Goal: Information Seeking & Learning: Learn about a topic

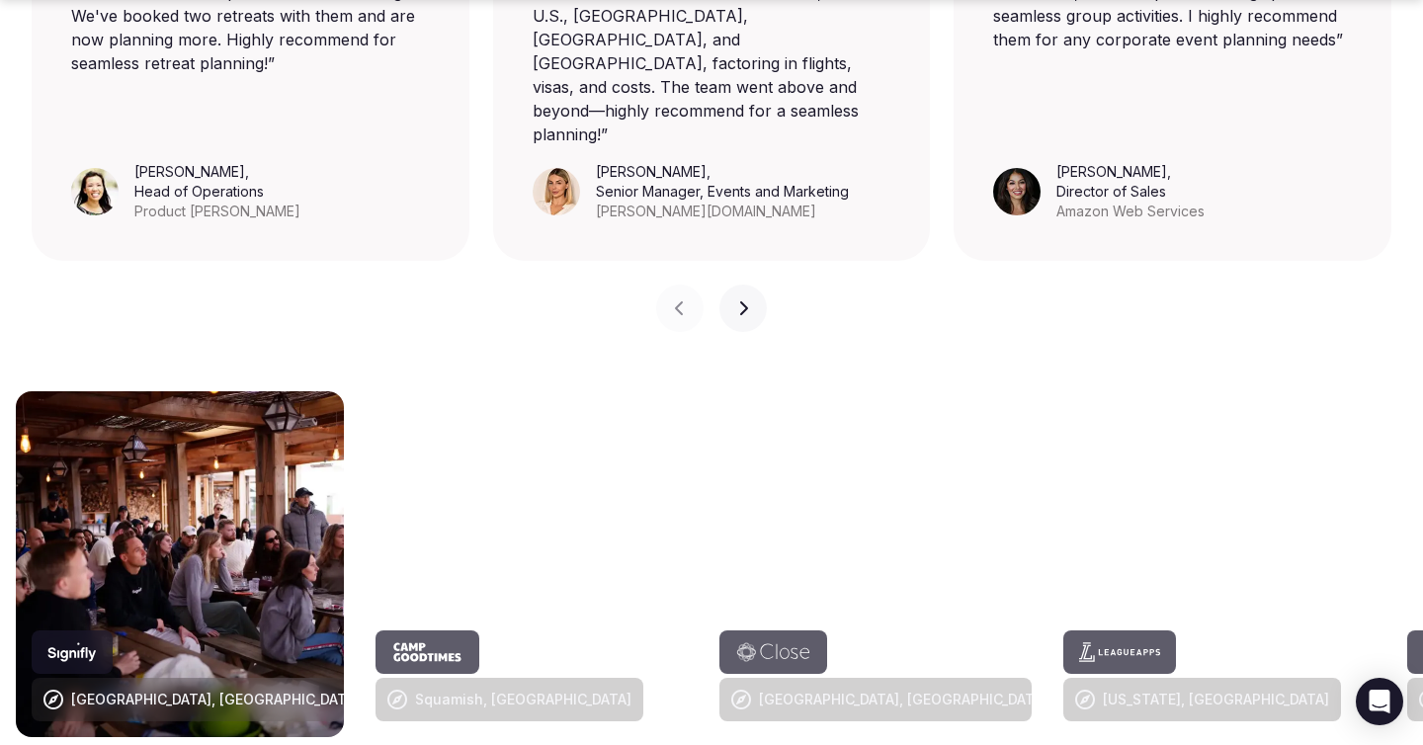
scroll to position [2042, 0]
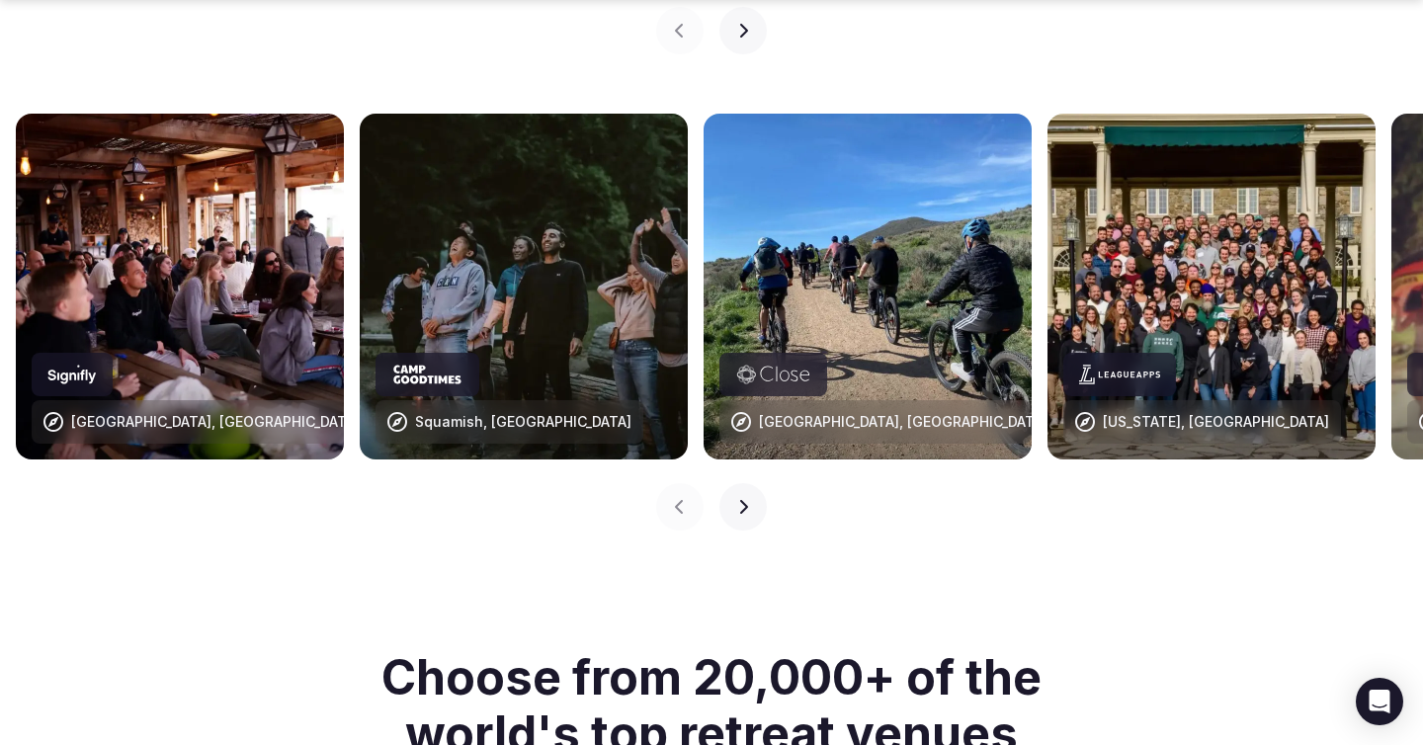
click at [490, 412] on div "Squamish, [GEOGRAPHIC_DATA]" at bounding box center [523, 422] width 216 height 20
click at [447, 274] on img at bounding box center [524, 287] width 328 height 346
click at [538, 158] on img at bounding box center [524, 287] width 328 height 346
drag, startPoint x: 840, startPoint y: 195, endPoint x: 832, endPoint y: 211, distance: 18.6
click at [840, 195] on img at bounding box center [867, 287] width 328 height 346
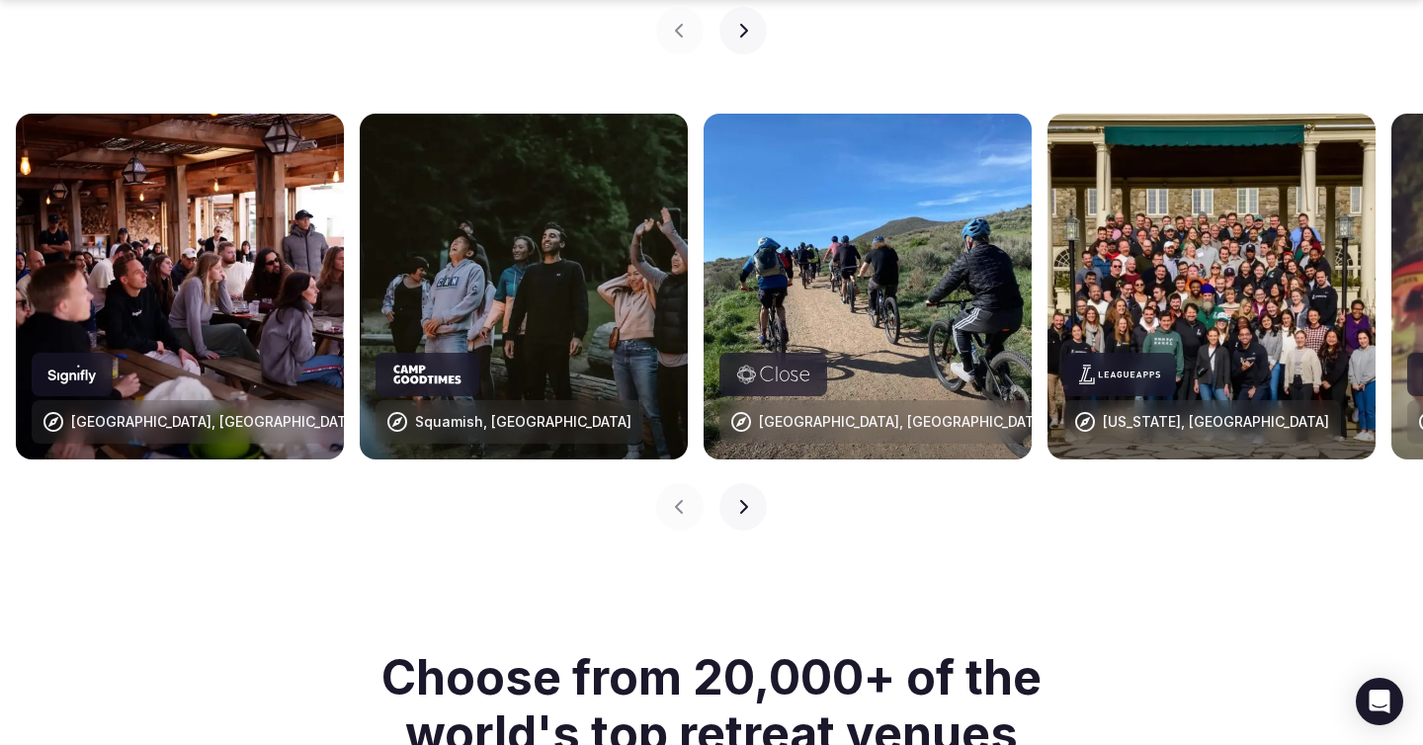
drag, startPoint x: 811, startPoint y: 346, endPoint x: 807, endPoint y: 380, distance: 34.8
click at [811, 353] on div at bounding box center [773, 374] width 108 height 43
click at [807, 412] on div "[GEOGRAPHIC_DATA], [GEOGRAPHIC_DATA]" at bounding box center [903, 422] width 289 height 20
drag, startPoint x: 984, startPoint y: 353, endPoint x: 962, endPoint y: 330, distance: 31.4
click at [984, 353] on img at bounding box center [867, 287] width 328 height 346
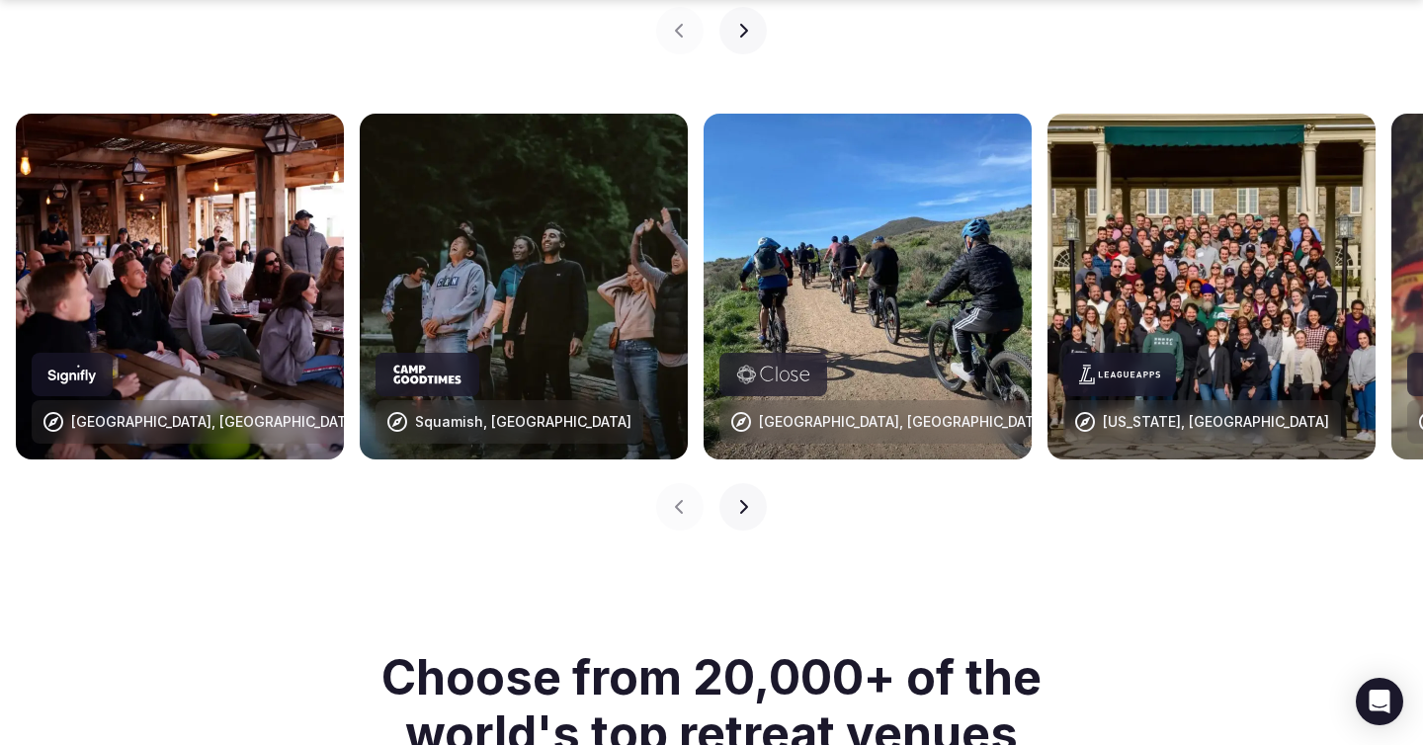
click at [887, 283] on img at bounding box center [867, 287] width 328 height 346
click at [1217, 260] on img at bounding box center [1211, 287] width 328 height 346
click at [751, 483] on button "Next slide" at bounding box center [742, 506] width 47 height 47
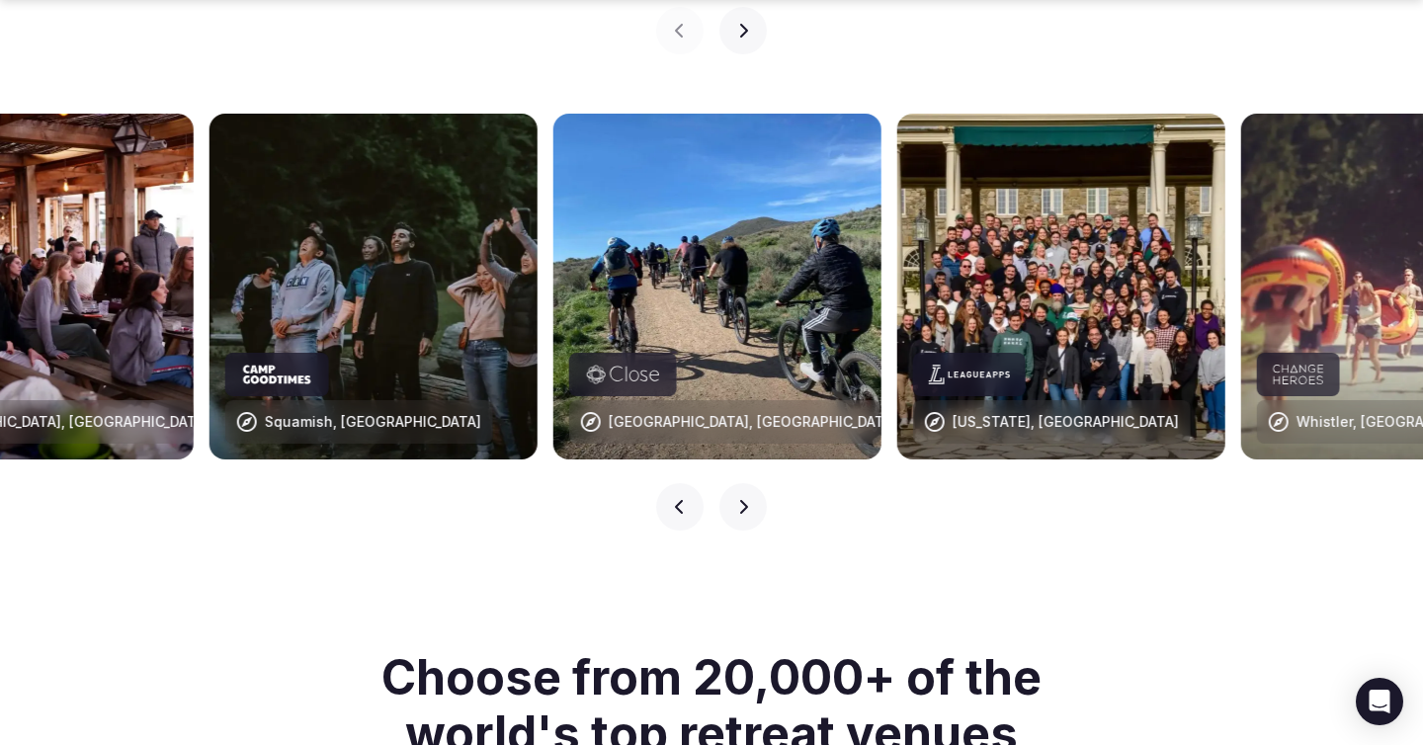
drag, startPoint x: 674, startPoint y: 459, endPoint x: 807, endPoint y: 437, distance: 135.3
click at [674, 499] on icon "button" at bounding box center [680, 507] width 16 height 16
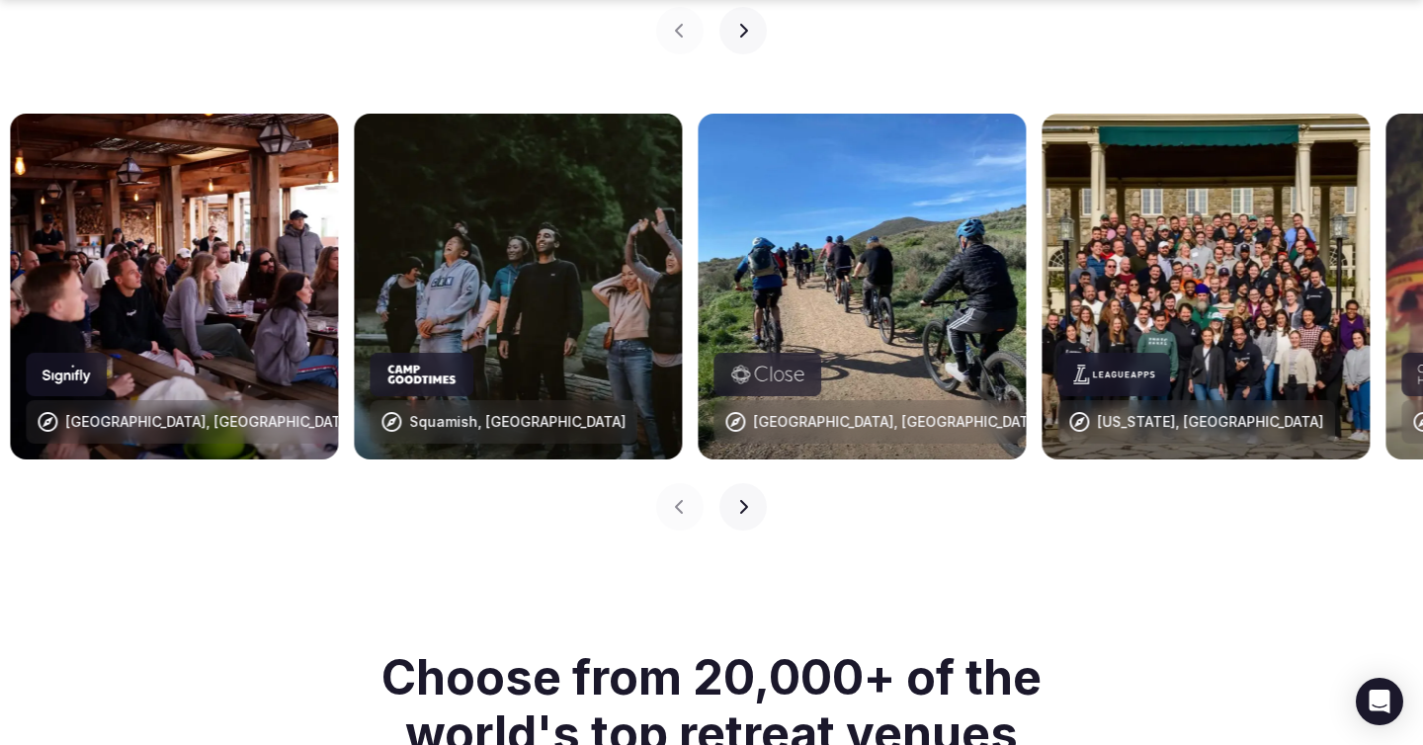
click at [935, 340] on img at bounding box center [862, 287] width 328 height 346
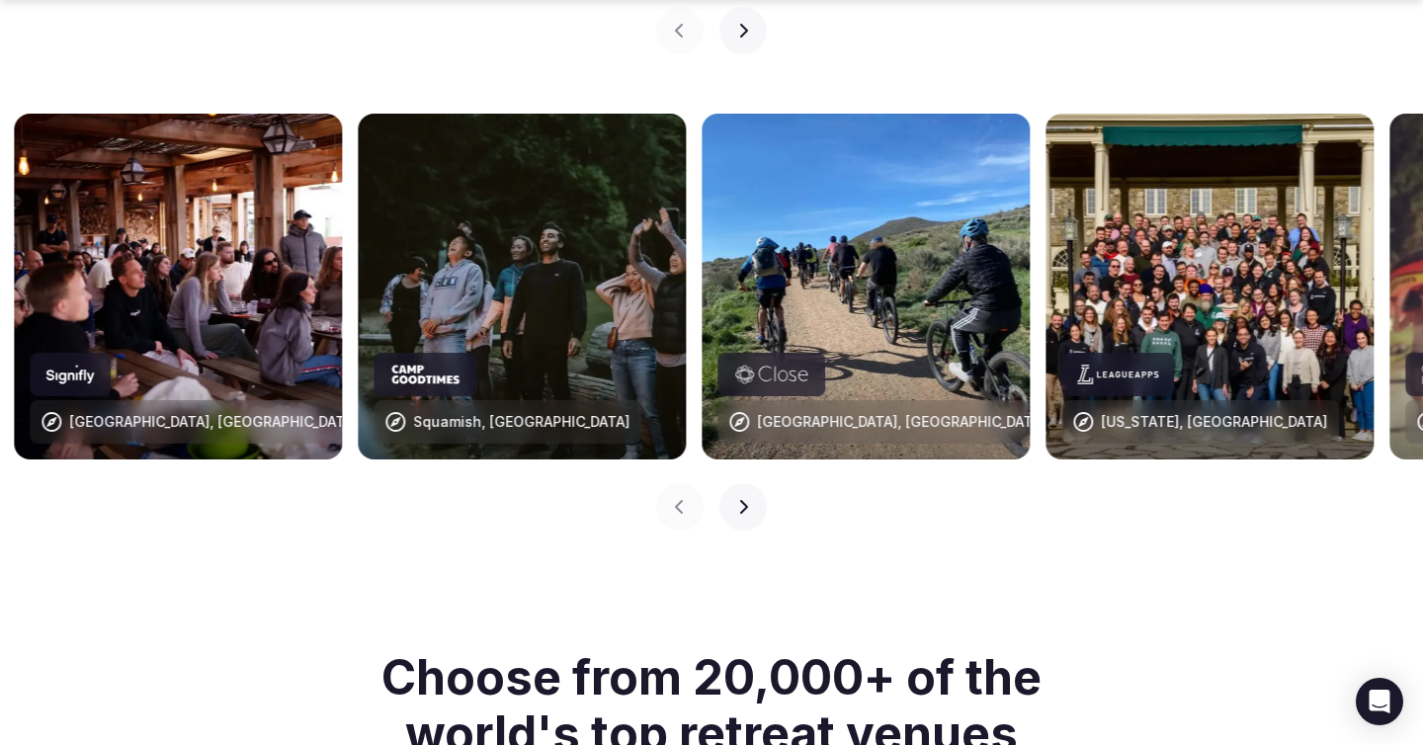
drag, startPoint x: 641, startPoint y: 298, endPoint x: 568, endPoint y: 299, distance: 73.1
click at [641, 298] on img at bounding box center [522, 287] width 328 height 346
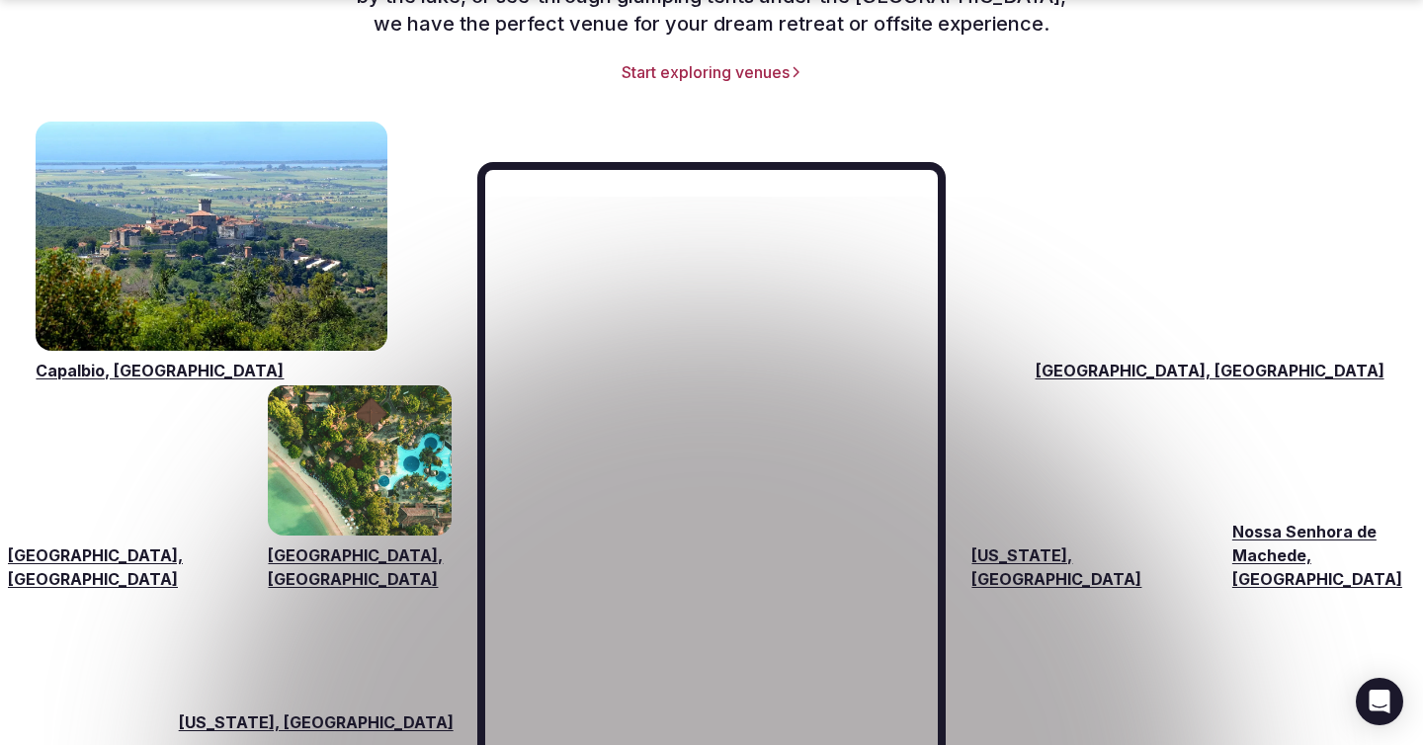
scroll to position [2946, 0]
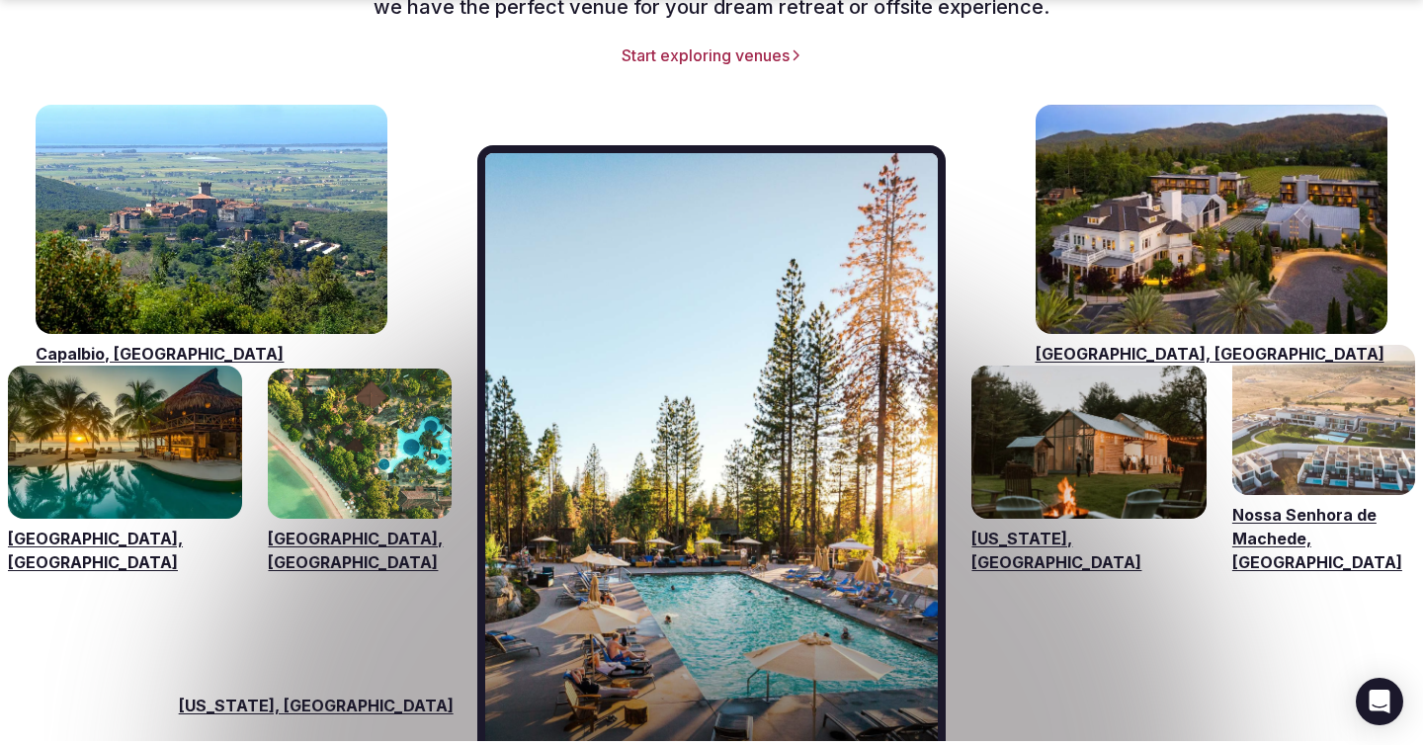
click at [684, 325] on img "Visit venues for California, USA" at bounding box center [712, 447] width 454 height 588
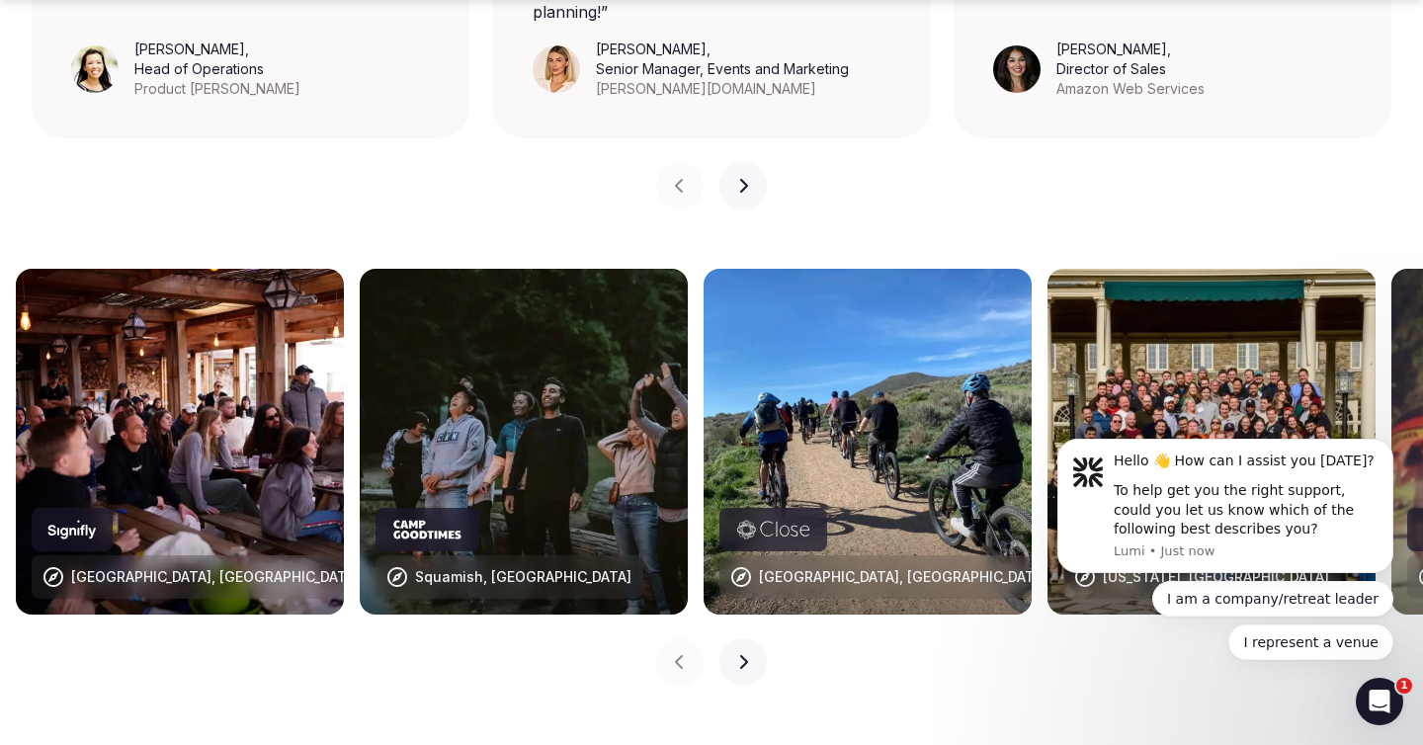
scroll to position [1943, 0]
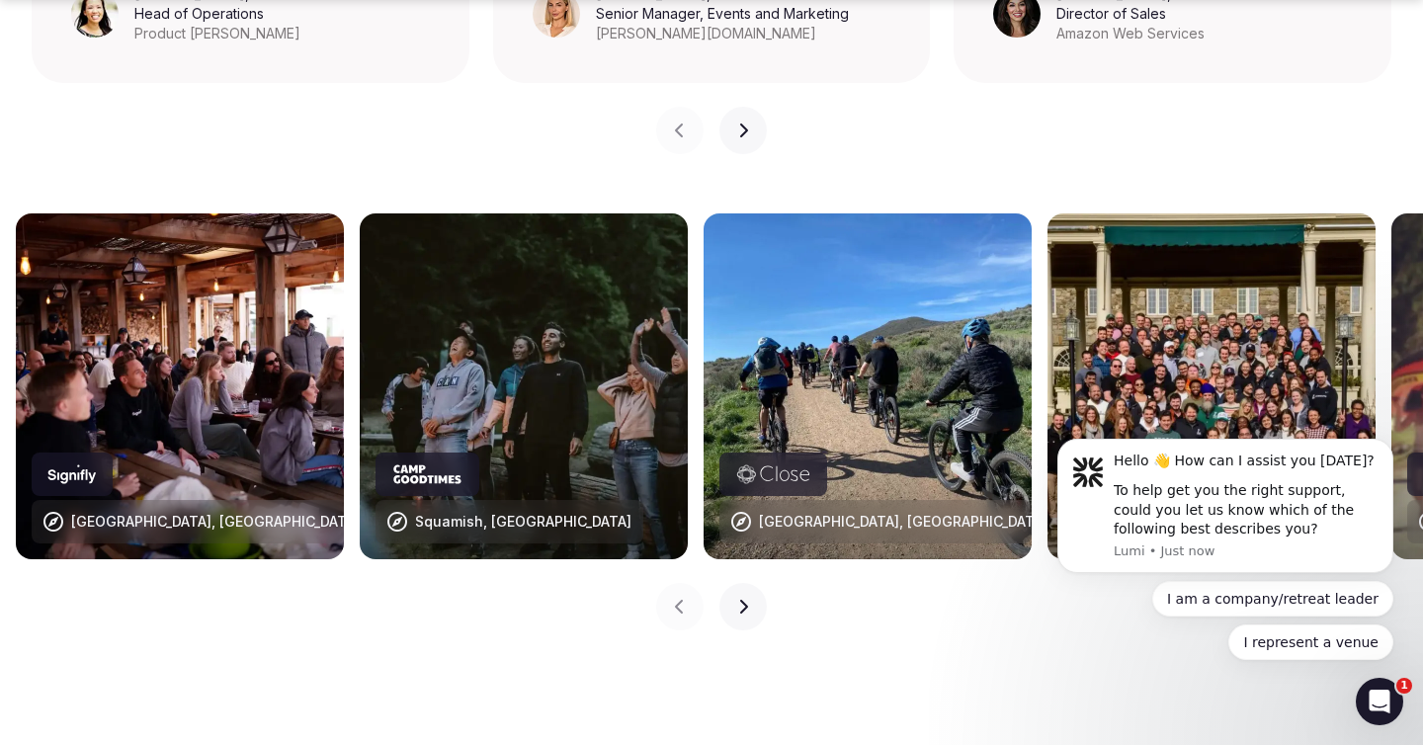
click at [735, 599] on icon "button" at bounding box center [743, 607] width 16 height 16
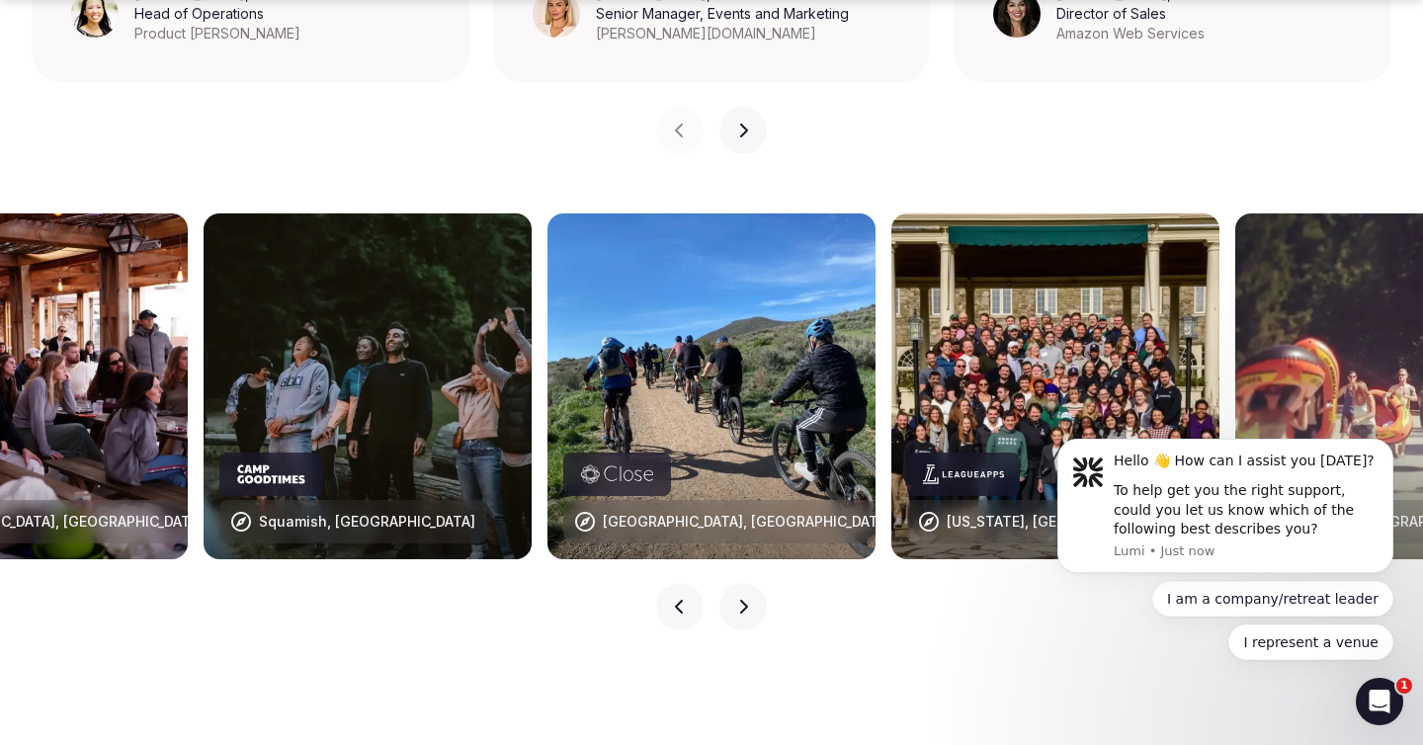
click at [690, 583] on button "Previous slide" at bounding box center [679, 606] width 47 height 47
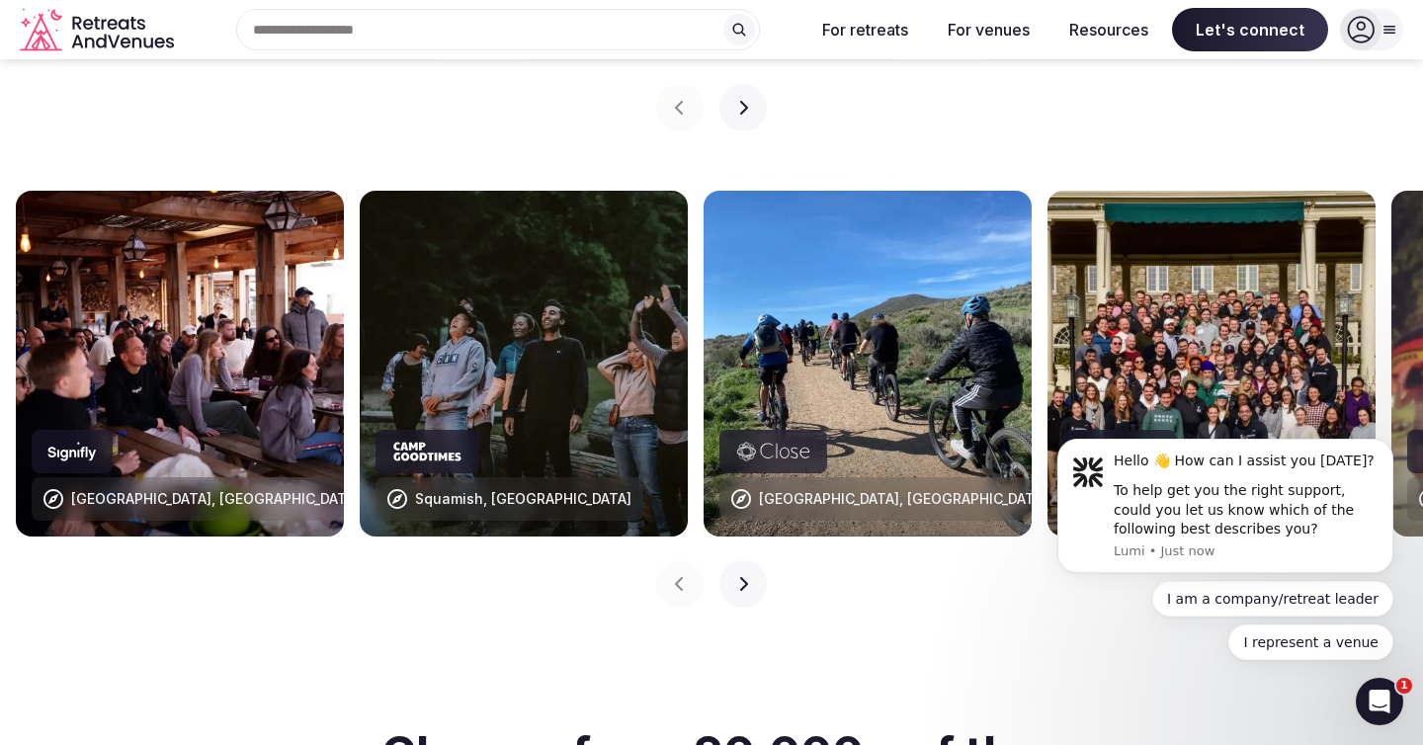
scroll to position [1961, 0]
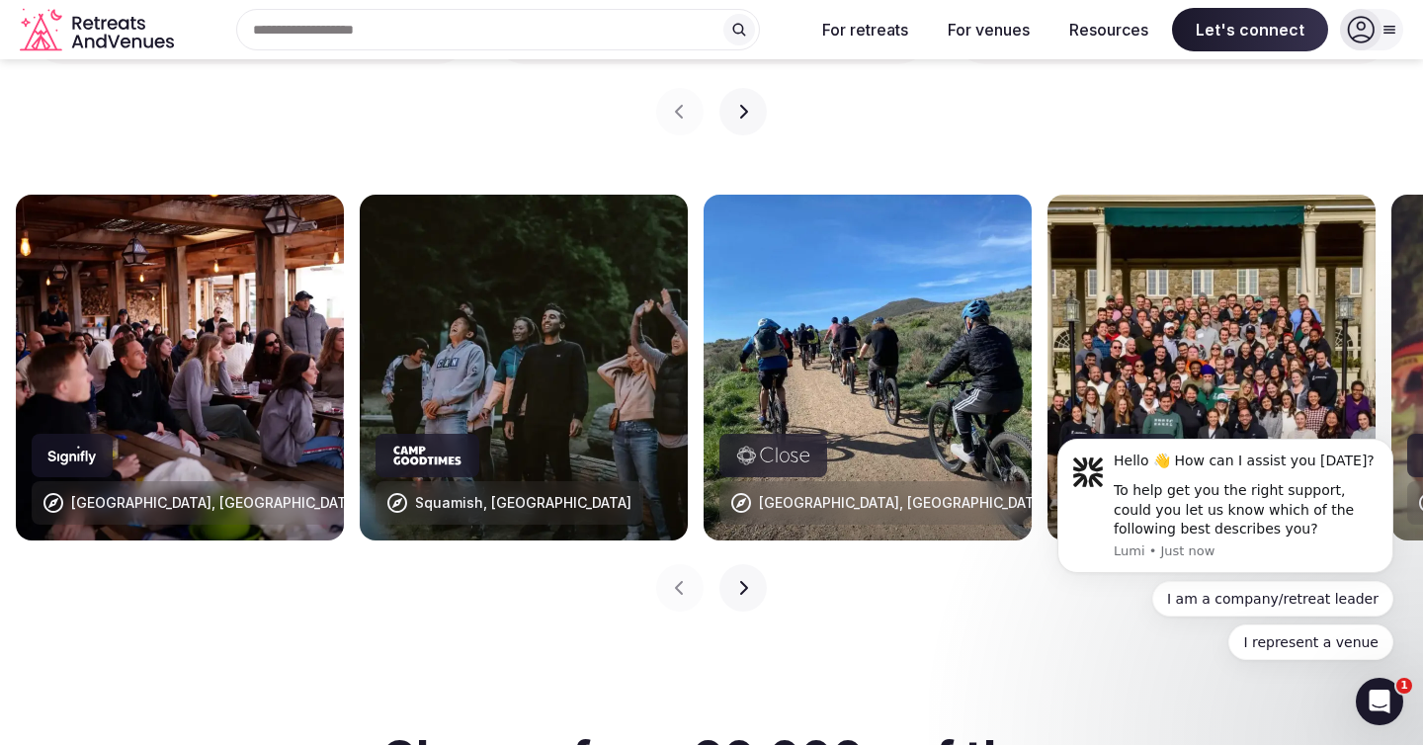
click at [497, 434] on div "Squamish, [GEOGRAPHIC_DATA]" at bounding box center [509, 479] width 268 height 91
click at [749, 580] on icon "button" at bounding box center [743, 588] width 16 height 16
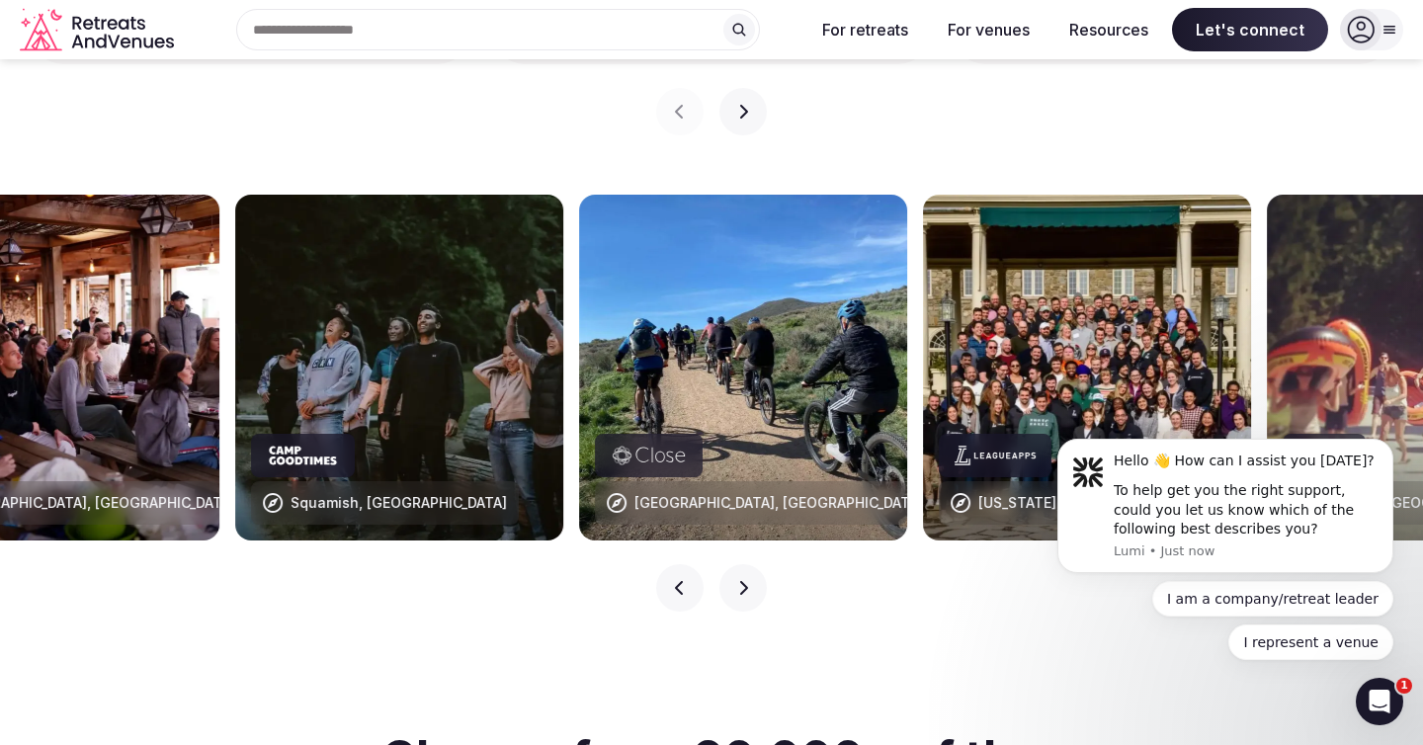
click at [749, 580] on icon "button" at bounding box center [743, 588] width 16 height 16
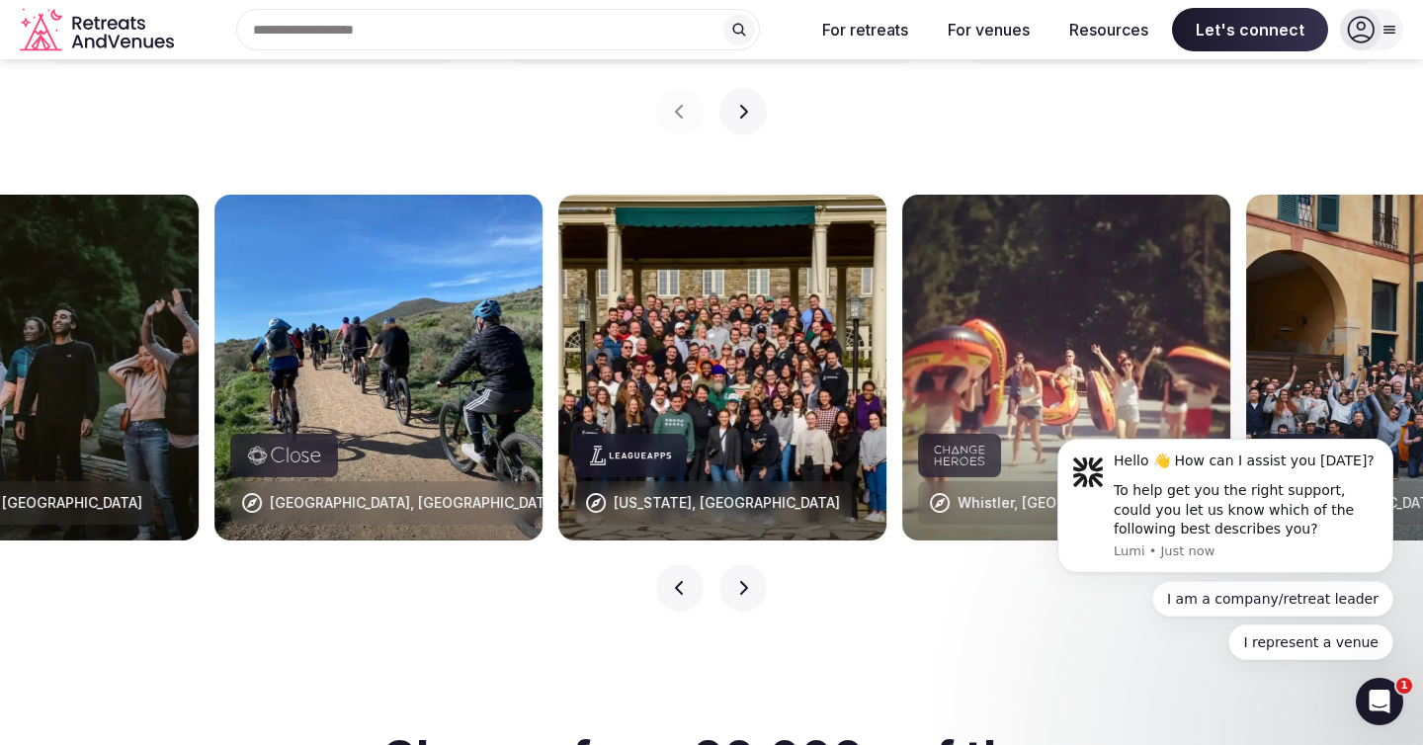
click at [749, 580] on icon "button" at bounding box center [743, 588] width 16 height 16
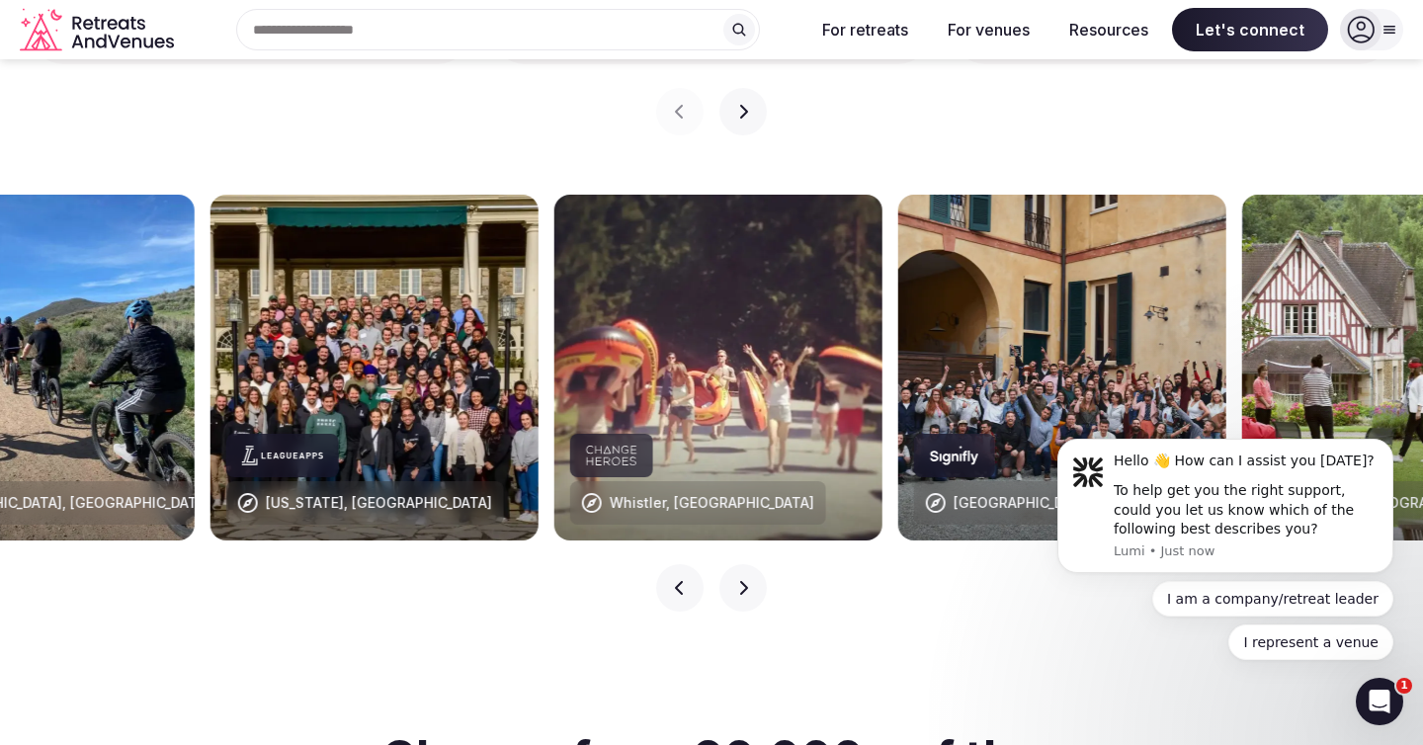
click at [749, 580] on icon "button" at bounding box center [743, 588] width 16 height 16
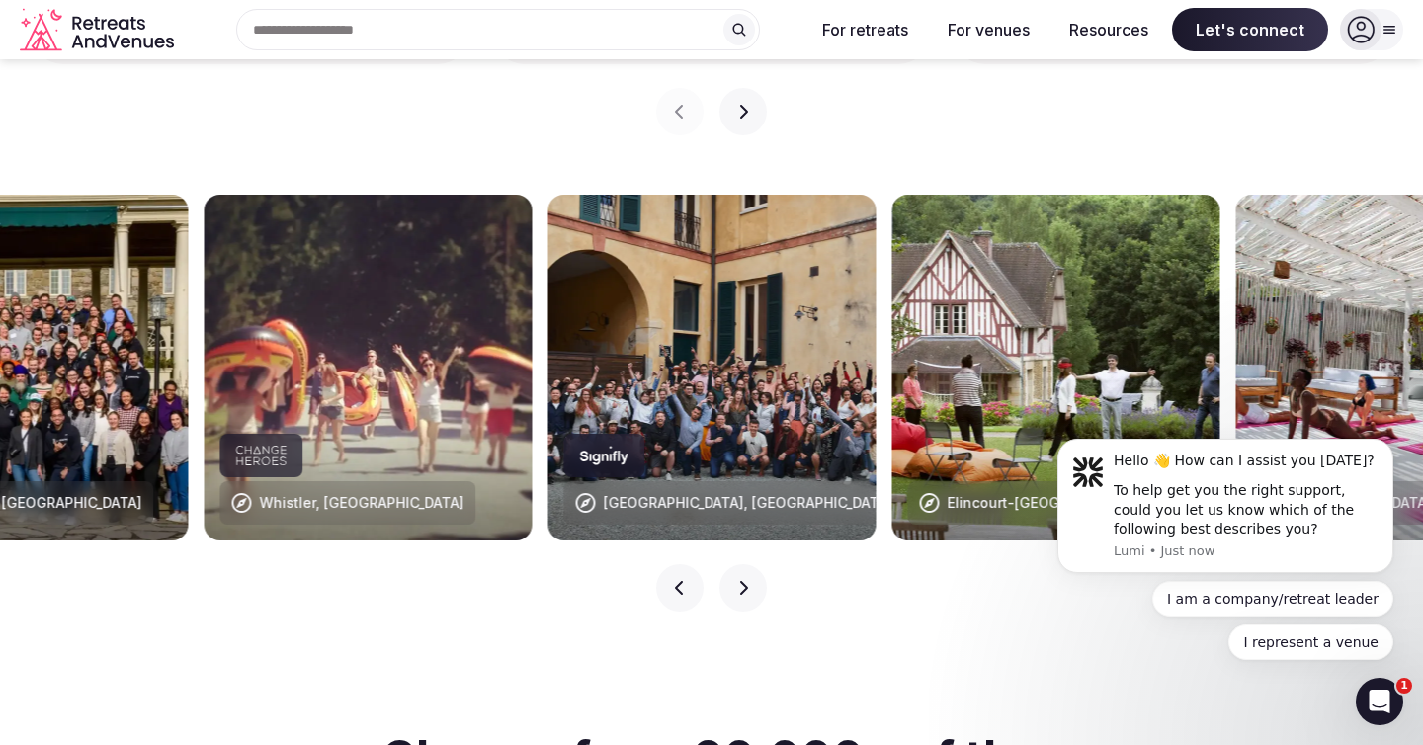
click at [707, 543] on div "Previous slide Next slide" at bounding box center [711, 575] width 1423 height 71
drag, startPoint x: 668, startPoint y: 538, endPoint x: 684, endPoint y: 537, distance: 15.9
click at [669, 564] on button "Previous slide" at bounding box center [679, 587] width 47 height 47
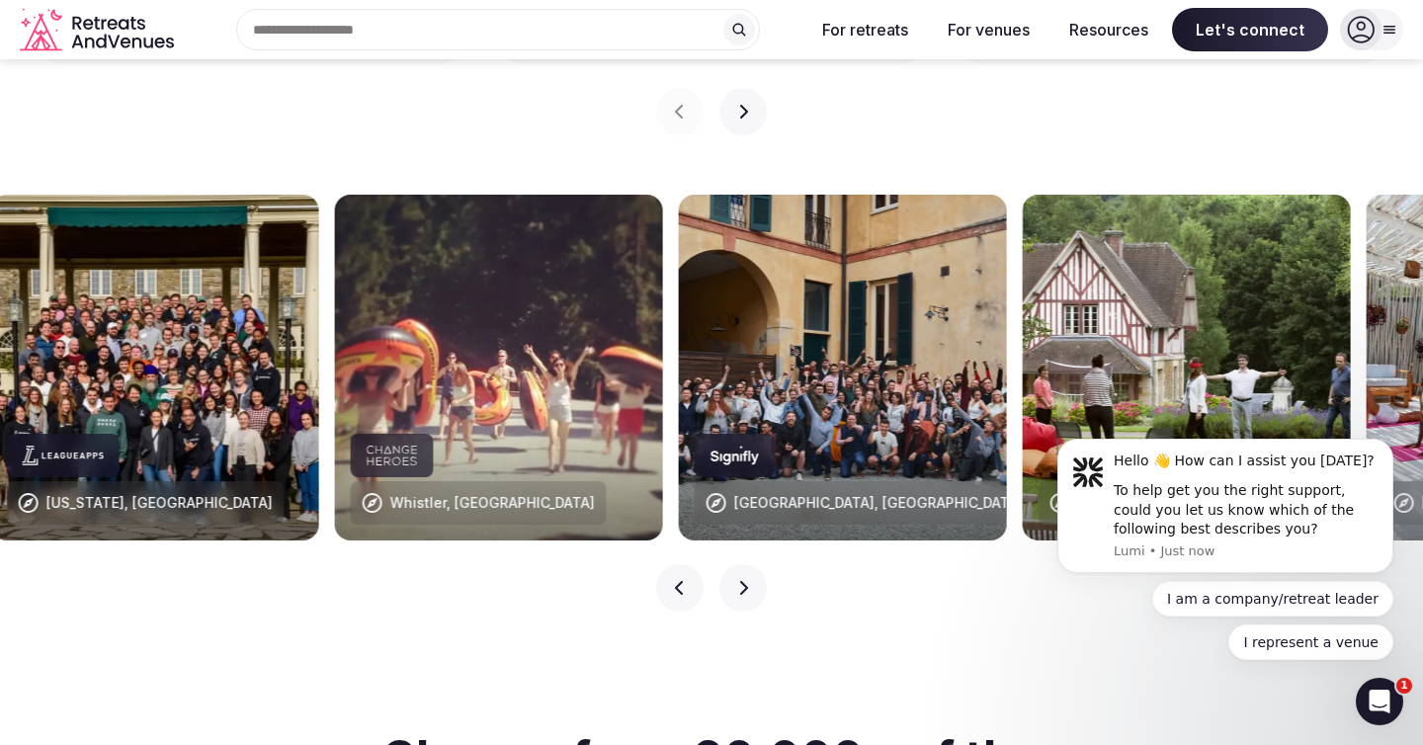
click at [684, 580] on icon "button" at bounding box center [680, 588] width 16 height 16
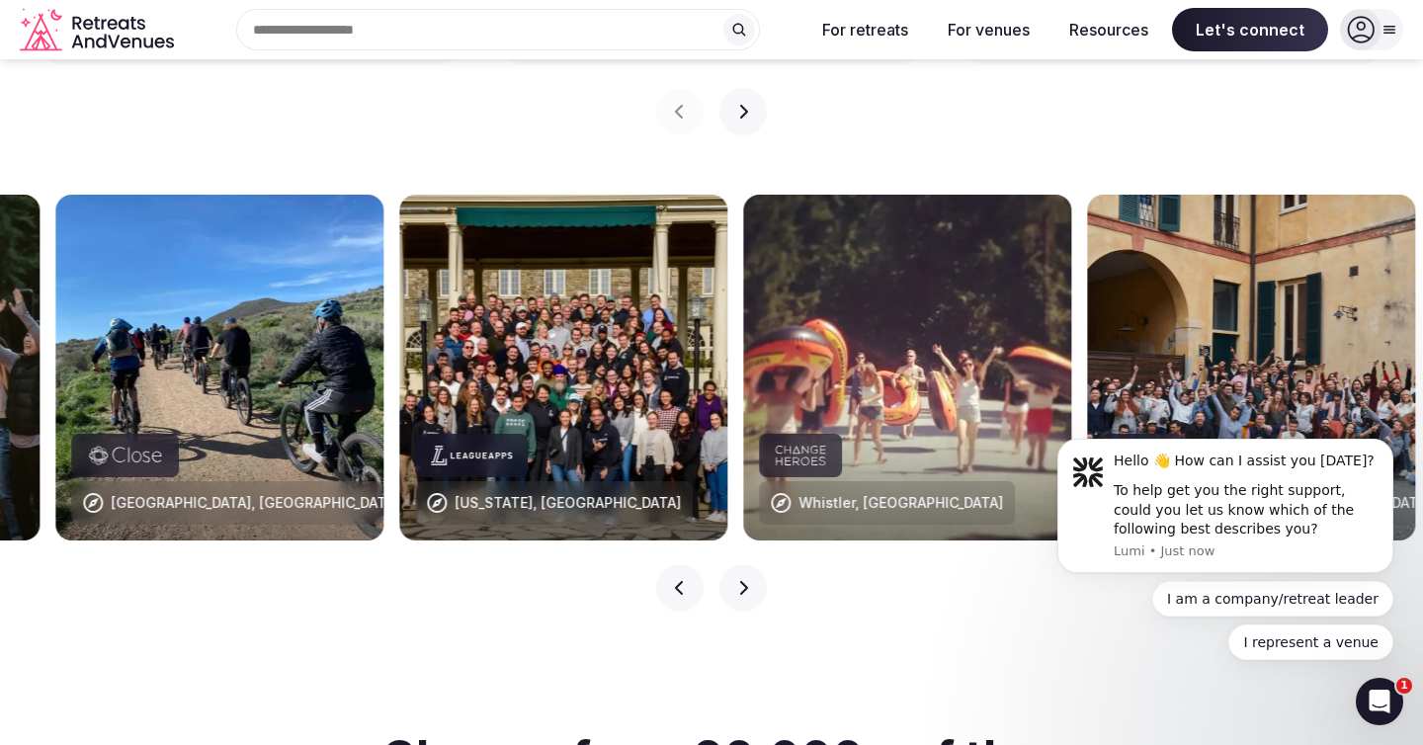
click at [684, 580] on icon "button" at bounding box center [680, 588] width 16 height 16
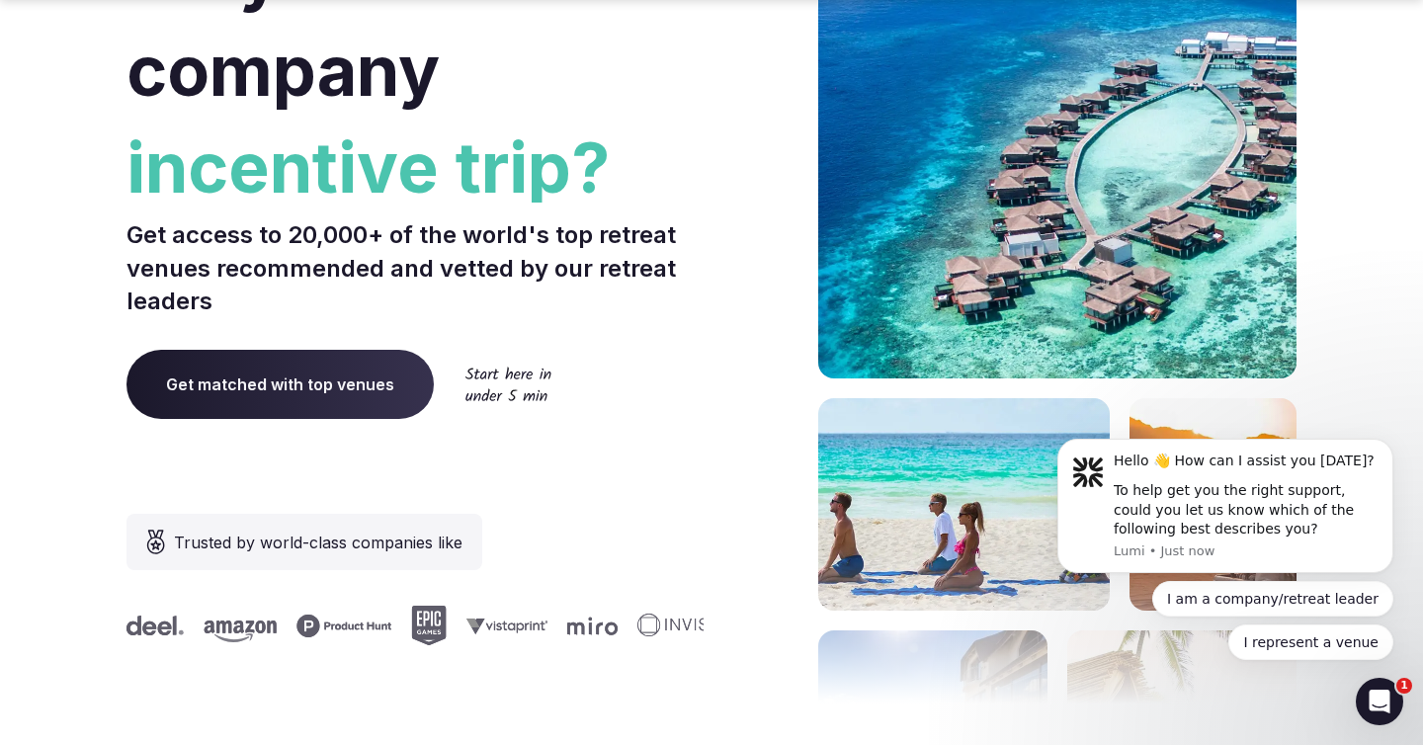
scroll to position [374, 0]
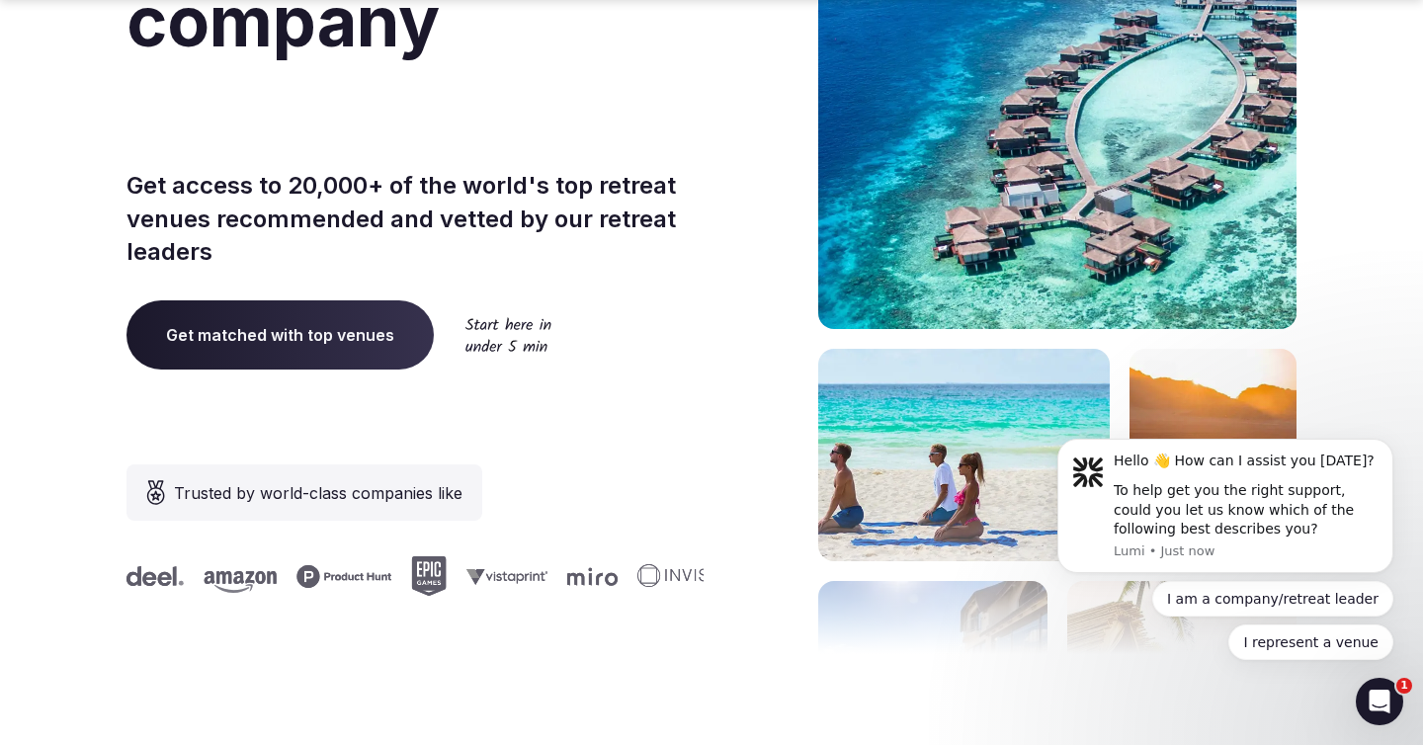
click at [356, 349] on span "Get matched with top venues" at bounding box center [279, 334] width 307 height 69
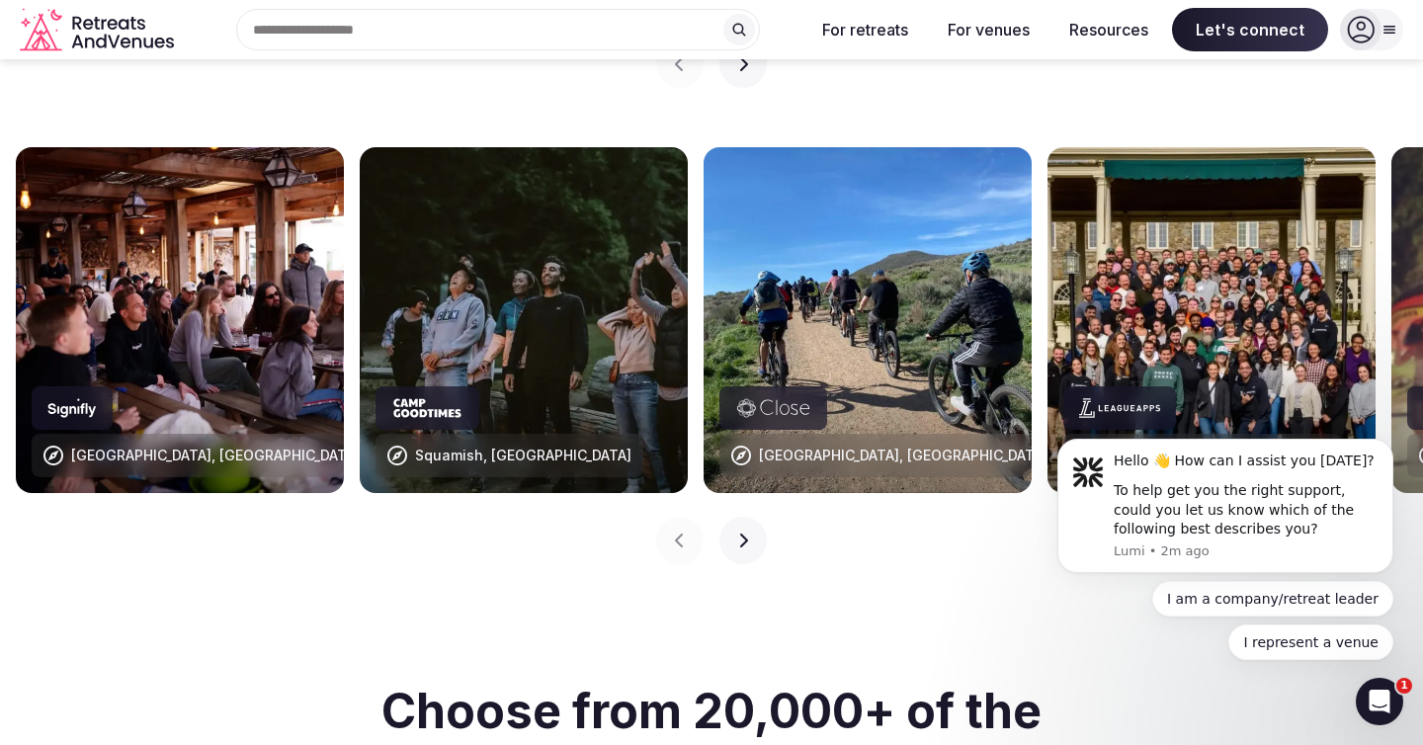
scroll to position [1950, 0]
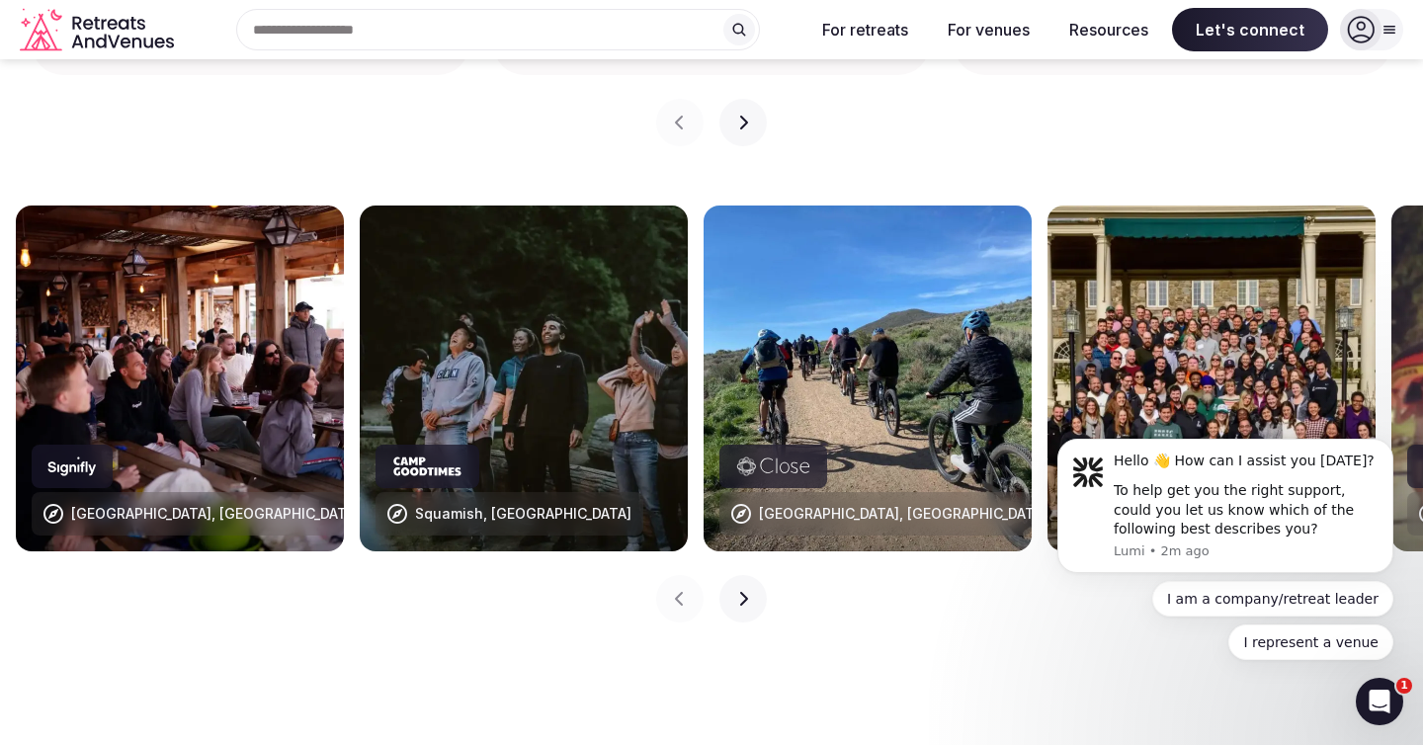
click at [484, 289] on img at bounding box center [524, 379] width 328 height 346
click at [210, 351] on img at bounding box center [180, 379] width 328 height 346
click at [102, 504] on div "[GEOGRAPHIC_DATA], [GEOGRAPHIC_DATA]" at bounding box center [215, 514] width 289 height 20
drag, startPoint x: 62, startPoint y: 467, endPoint x: 74, endPoint y: 434, distance: 35.6
click at [62, 504] on icon at bounding box center [53, 514] width 20 height 20
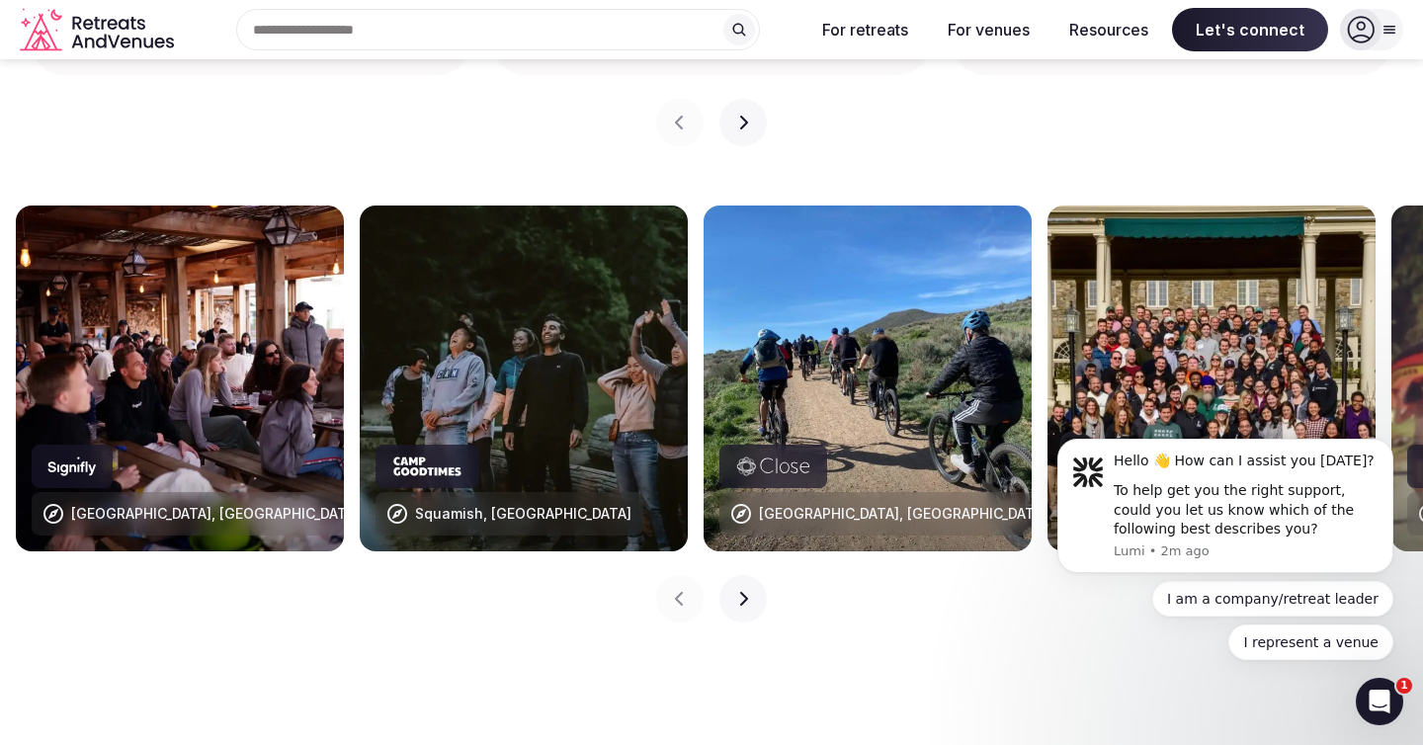
click at [75, 445] on div at bounding box center [72, 466] width 81 height 43
click at [77, 281] on img at bounding box center [180, 379] width 328 height 346
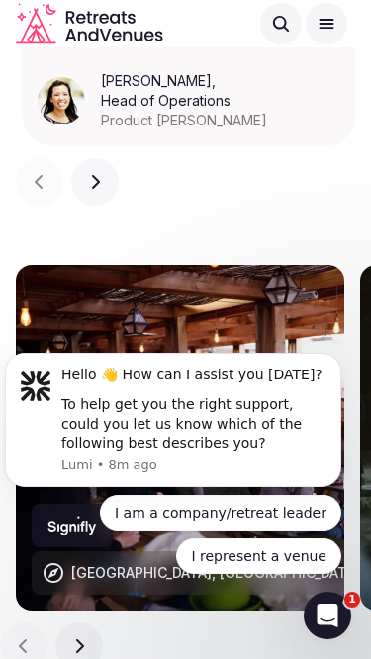
scroll to position [1751, 0]
